Goal: Find specific page/section: Find specific page/section

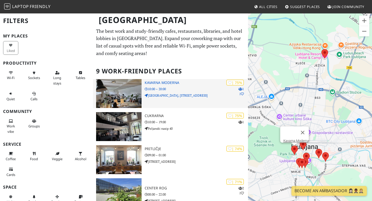
click at [151, 82] on h3 "Kavarna Moderna" at bounding box center [196, 83] width 103 height 4
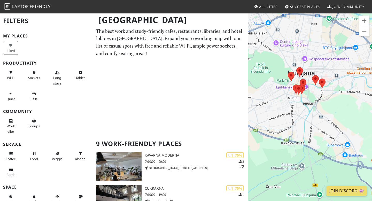
drag, startPoint x: 284, startPoint y: 125, endPoint x: 280, endPoint y: 48, distance: 77.8
click at [280, 47] on div "To navigate, press the arrow keys." at bounding box center [310, 113] width 124 height 201
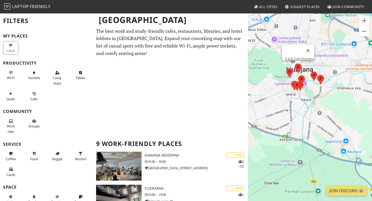
click at [295, 63] on area at bounding box center [295, 63] width 0 height 0
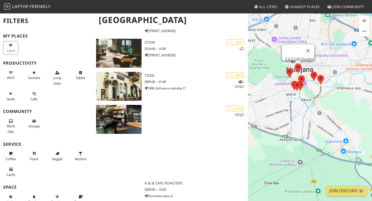
scroll to position [321, 0]
